Goal: Information Seeking & Learning: Learn about a topic

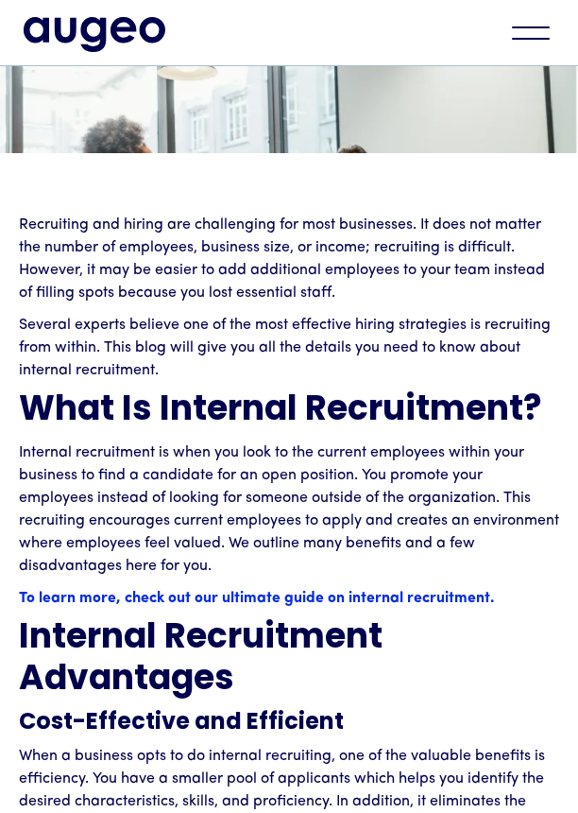
scroll to position [572, 0]
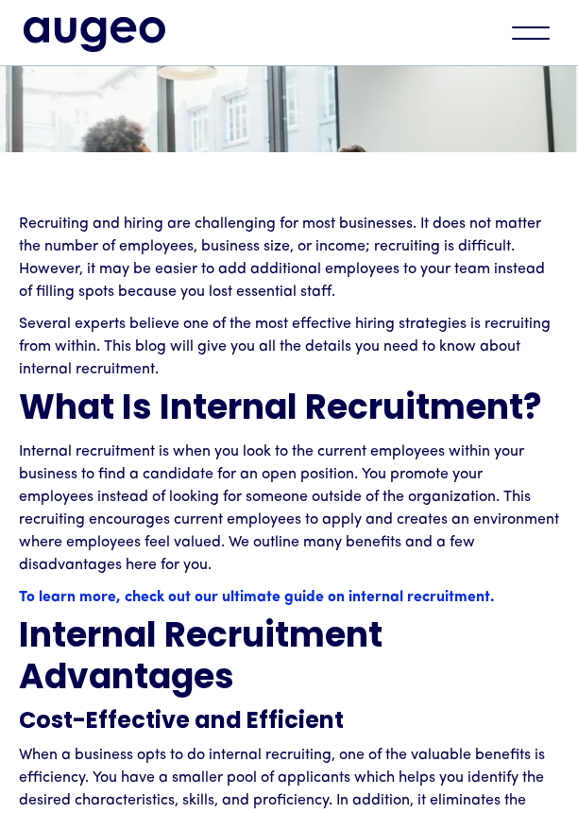
click at [499, 541] on p "Internal recruitment is when you look to the current employees within your busi…" at bounding box center [289, 508] width 540 height 136
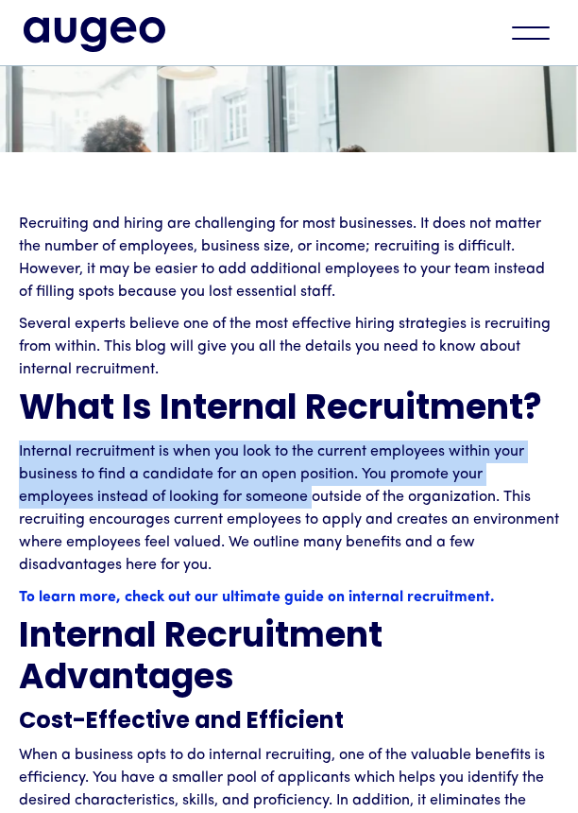
drag, startPoint x: 20, startPoint y: 451, endPoint x: 313, endPoint y: 501, distance: 297.2
click at [313, 501] on p "Internal recruitment is when you look to the current employees within your busi…" at bounding box center [289, 508] width 540 height 136
drag, startPoint x: 313, startPoint y: 501, endPoint x: 308, endPoint y: 480, distance: 21.3
click at [308, 480] on p "Internal recruitment is when you look to the current employees within your busi…" at bounding box center [289, 508] width 540 height 136
click at [306, 479] on p "Internal recruitment is when you look to the current employees within your busi…" at bounding box center [289, 508] width 540 height 136
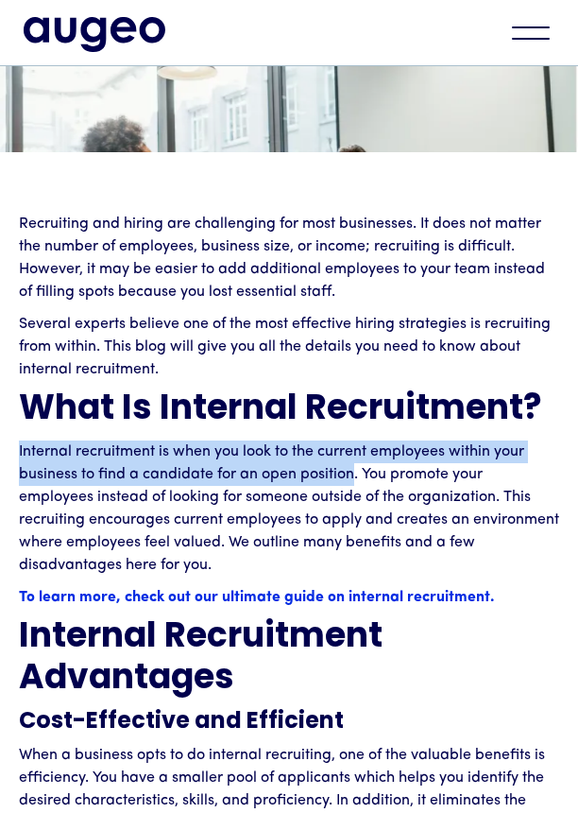
drag, startPoint x: 355, startPoint y: 477, endPoint x: 12, endPoint y: 445, distance: 344.5
copy p "Internal recruitment is when you look to the current employees within your busi…"
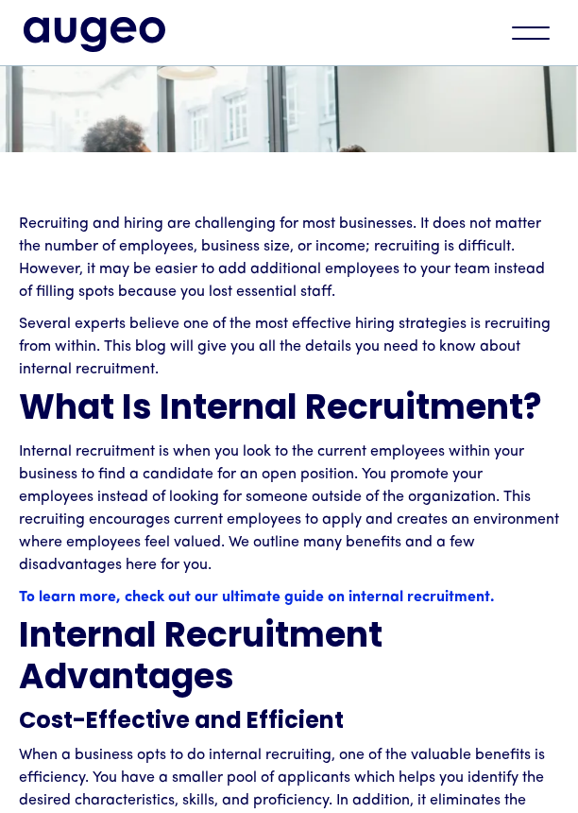
click at [64, 488] on p "Internal recruitment is when you look to the current employees within your busi…" at bounding box center [289, 508] width 540 height 136
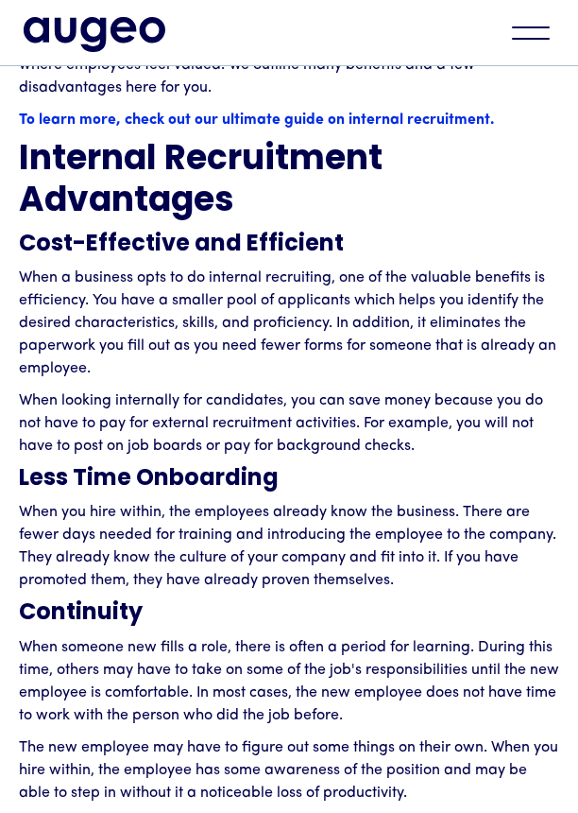
scroll to position [1048, 0]
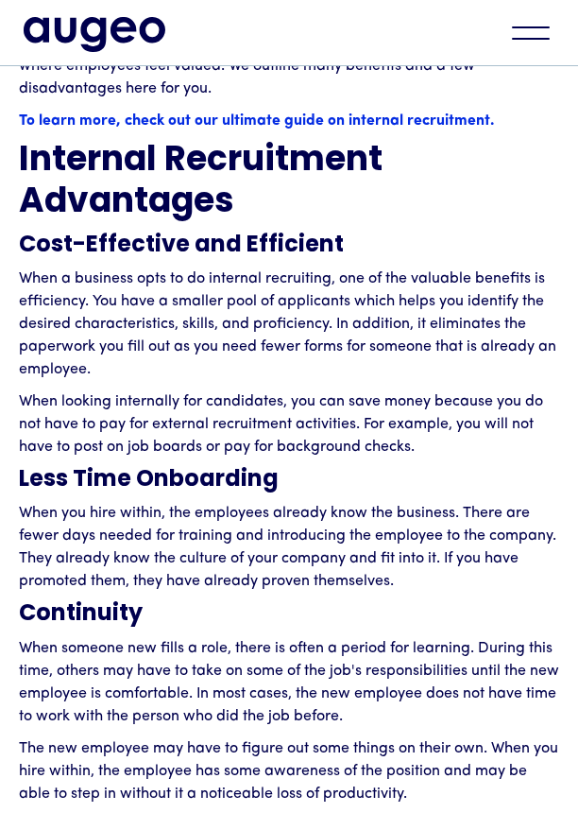
click at [339, 258] on h3 "Cost-Effective and Efficient" at bounding box center [289, 245] width 540 height 25
